Goal: Register for event/course

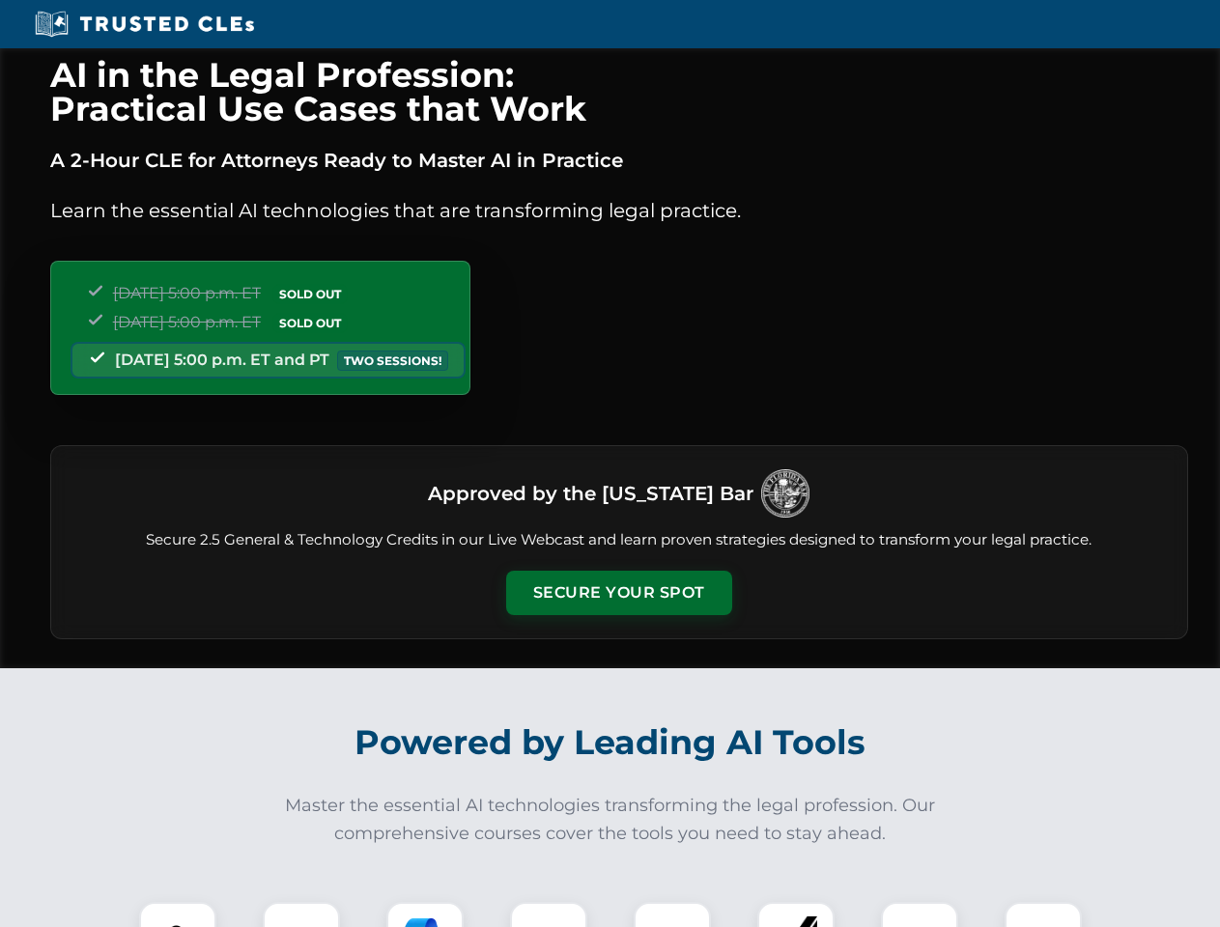
click at [618, 593] on button "Secure Your Spot" at bounding box center [619, 593] width 226 height 44
click at [178, 915] on img at bounding box center [178, 941] width 56 height 56
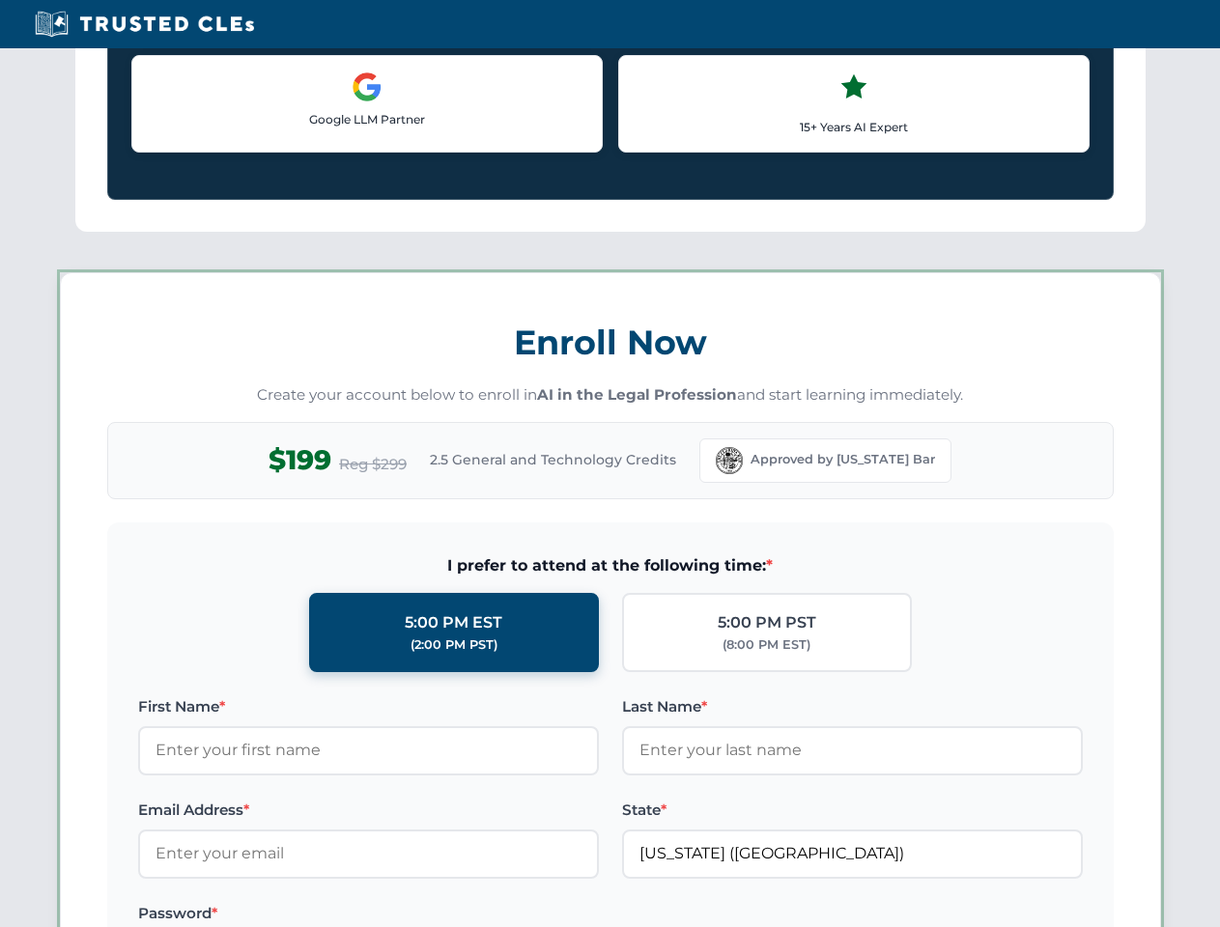
click at [425, 915] on label "Password *" at bounding box center [368, 913] width 461 height 23
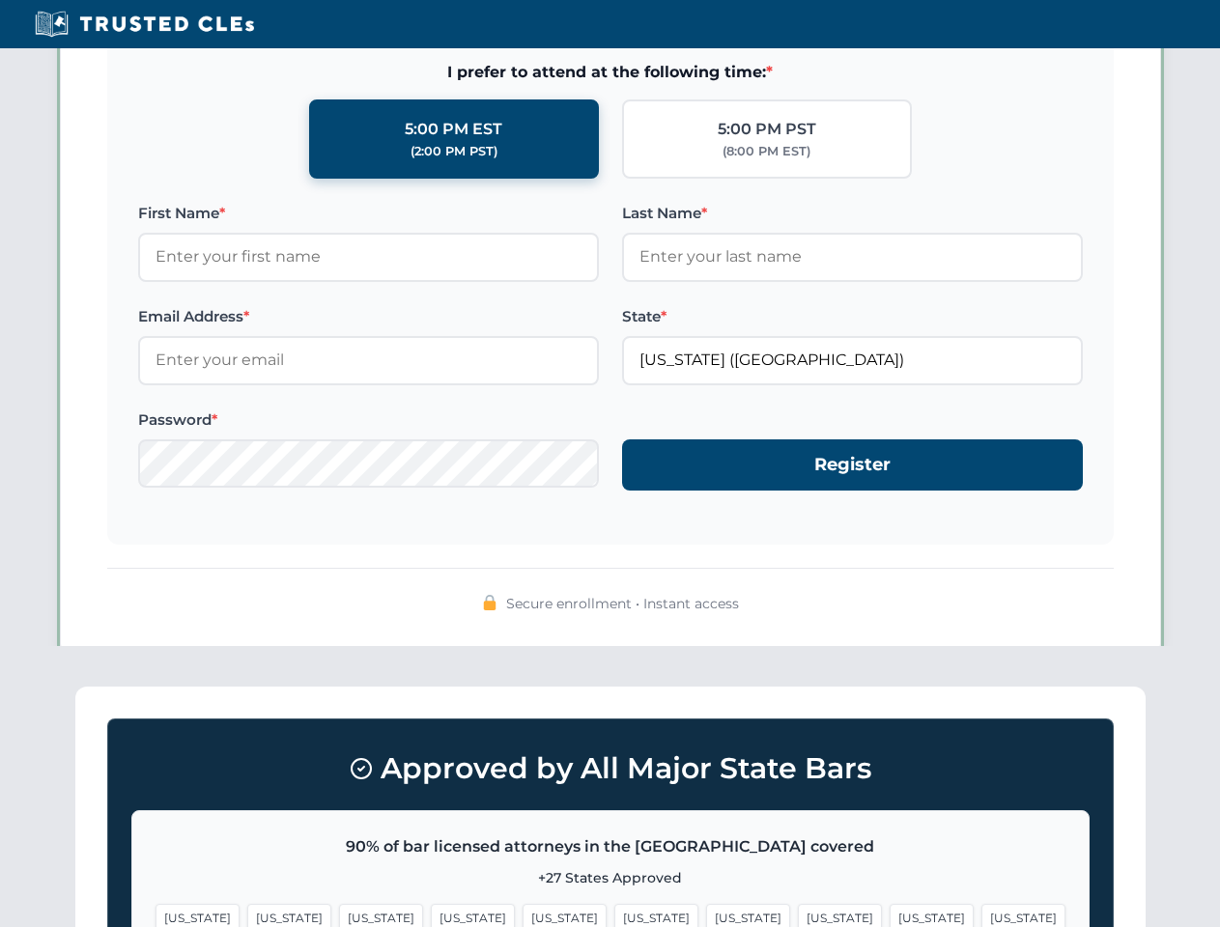
click at [890, 915] on span "[US_STATE]" at bounding box center [932, 918] width 84 height 28
